Goal: Information Seeking & Learning: Learn about a topic

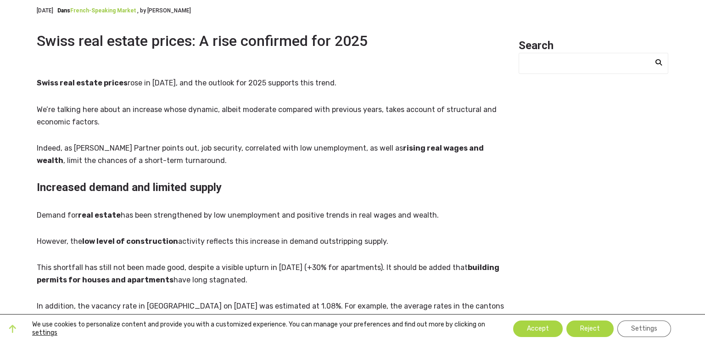
scroll to position [123, 0]
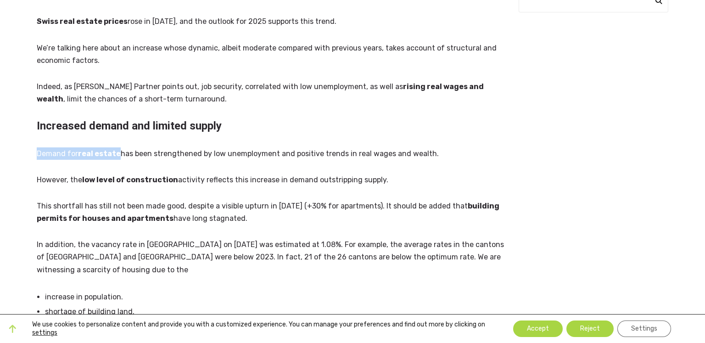
click at [181, 184] on p "However, the low level of construction activity reflects this increase in deman…" at bounding box center [272, 179] width 471 height 12
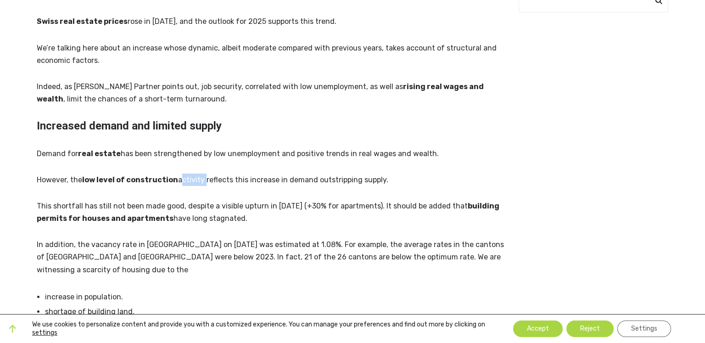
click at [181, 184] on p "However, the low level of construction activity reflects this increase in deman…" at bounding box center [272, 179] width 471 height 12
click at [192, 183] on p "However, the low level of construction activity reflects this increase in deman…" at bounding box center [272, 179] width 471 height 12
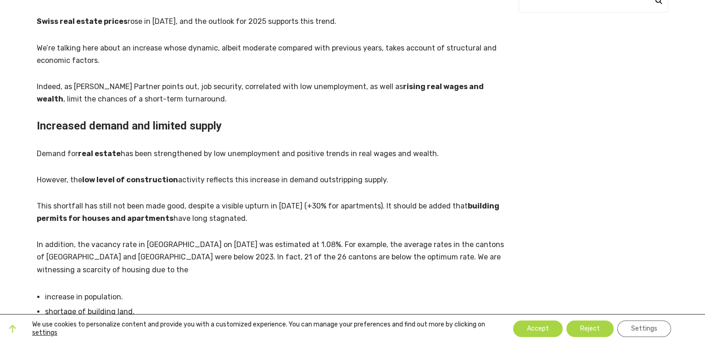
click at [148, 224] on p "This shortfall has still not been made good, despite a visible upturn in [DATE]…" at bounding box center [272, 212] width 471 height 25
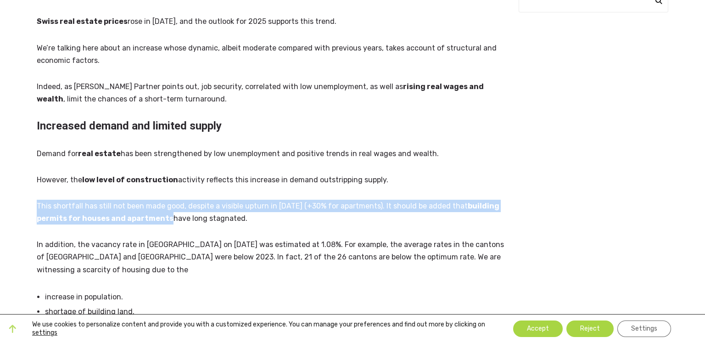
click at [148, 224] on p "This shortfall has still not been made good, despite a visible upturn in [DATE]…" at bounding box center [272, 212] width 471 height 25
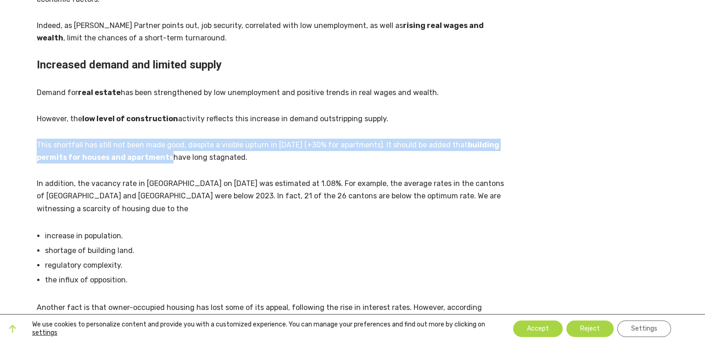
scroll to position [184, 0]
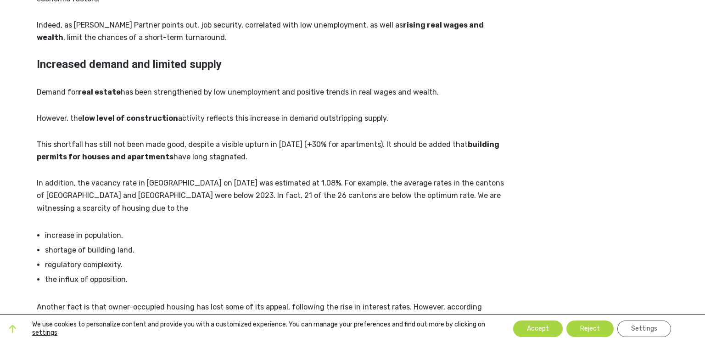
click at [150, 191] on p "In addition, the vacancy rate in [GEOGRAPHIC_DATA] on [DATE] was estimated at 1…" at bounding box center [272, 196] width 471 height 38
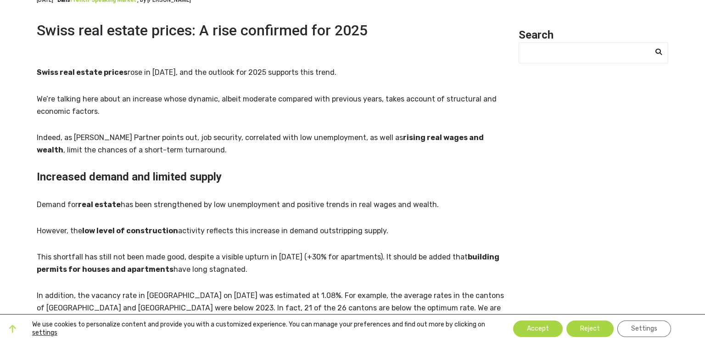
scroll to position [0, 0]
